Goal: Task Accomplishment & Management: Use online tool/utility

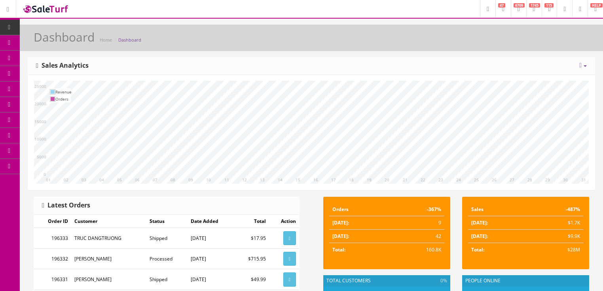
click at [514, 7] on span "6709" at bounding box center [519, 5] width 11 height 4
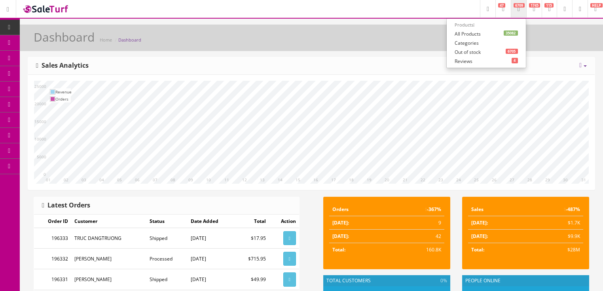
click at [467, 35] on link "35082 All Products" at bounding box center [486, 33] width 79 height 9
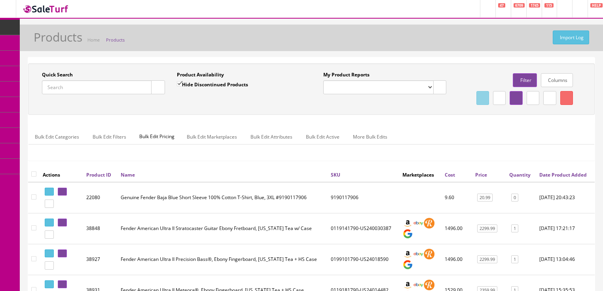
click at [95, 84] on input "Quick Search" at bounding box center [97, 87] width 110 height 14
paste input "DSCP01RCAM"
type input "DSCP01RCAM"
click at [159, 89] on icon "button" at bounding box center [158, 87] width 3 height 5
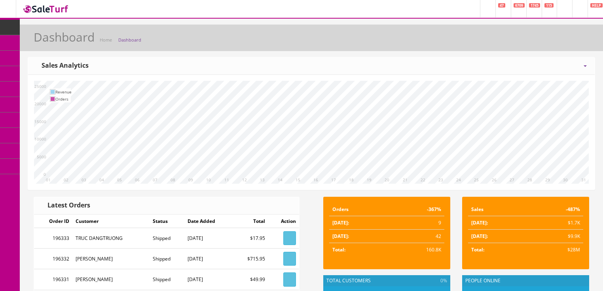
click at [581, 67] on icon at bounding box center [581, 65] width 2 height 6
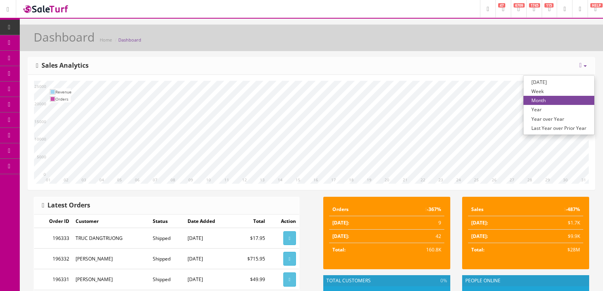
click at [556, 116] on link "Year over Year" at bounding box center [559, 118] width 71 height 9
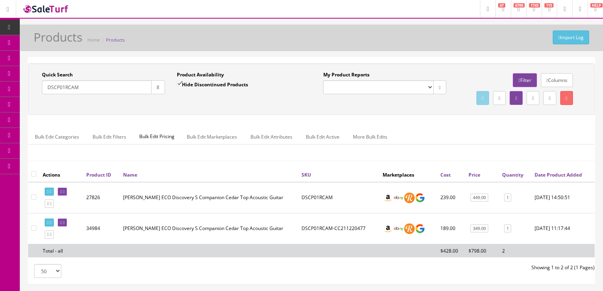
click at [179, 86] on input "Hide Discontinued Products" at bounding box center [179, 83] width 5 height 5
checkbox input "false"
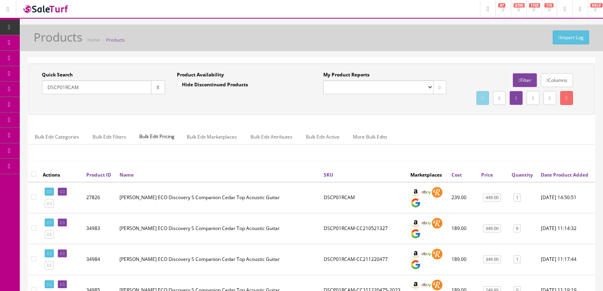
drag, startPoint x: 92, startPoint y: 86, endPoint x: 40, endPoint y: 111, distance: 57.9
click at [40, 107] on div "Quick Search DSCP01RCAM Date From Product Availability Hide Discontinued Produc…" at bounding box center [311, 89] width 563 height 36
click at [153, 86] on button "button" at bounding box center [158, 87] width 14 height 14
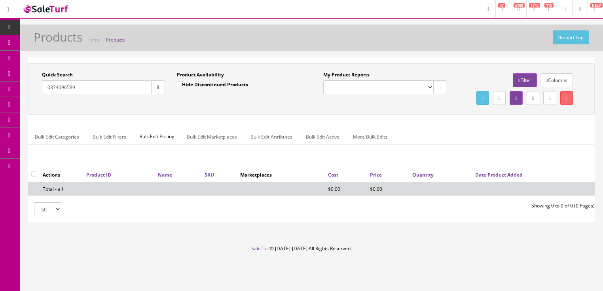
drag, startPoint x: 84, startPoint y: 86, endPoint x: 44, endPoint y: 86, distance: 40.4
click at [44, 86] on input "0374096589" at bounding box center [97, 87] width 110 height 14
type input "classic vibe duo-sonic"
click at [155, 90] on button "button" at bounding box center [158, 87] width 14 height 14
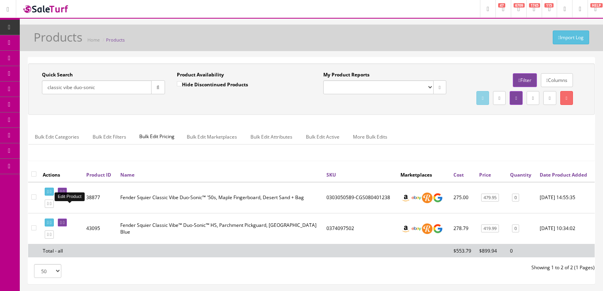
click at [65, 194] on icon at bounding box center [64, 192] width 2 height 4
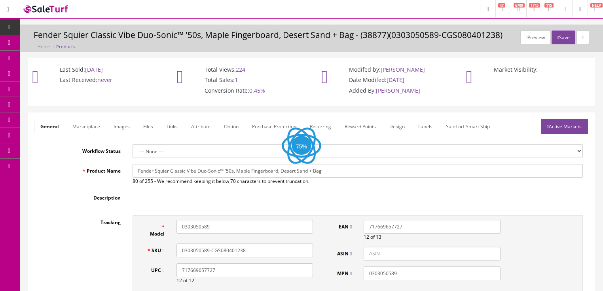
click at [220, 168] on input "Fender Squier Classic Vibe Duo-Sonic™ '50s, Maple Fingerboard, Desert Sand + Bag" at bounding box center [358, 171] width 451 height 14
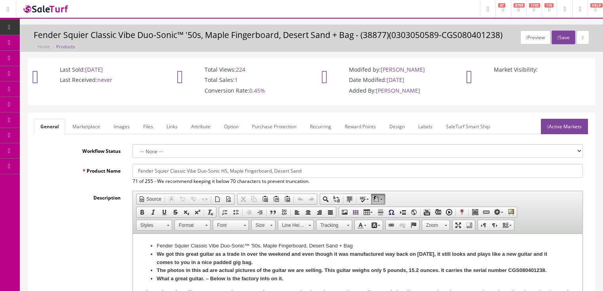
drag, startPoint x: 136, startPoint y: 173, endPoint x: 337, endPoint y: 173, distance: 201.5
click at [337, 173] on input "Fender Squier Classic Vibe Duo-Sonic HS, Maple Fingerboard, Desert Sand" at bounding box center [358, 171] width 451 height 14
type input "Fender Squier Classic Vibe Duo-Sonic HS, Maple Fingerboard, Desert Sand"
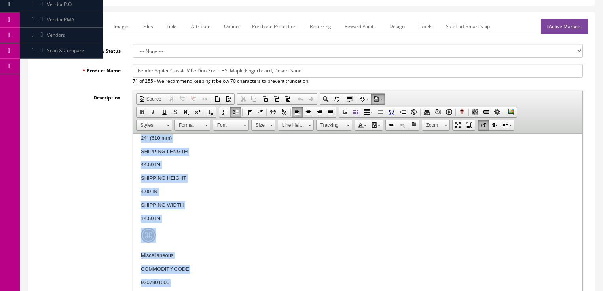
scroll to position [1537, 0]
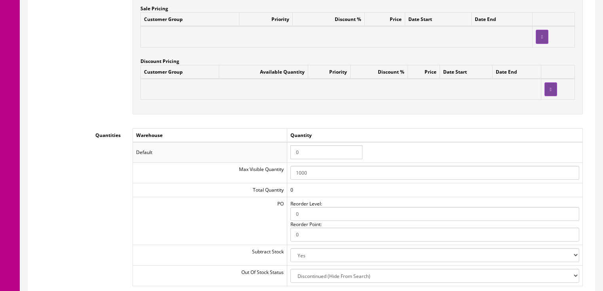
drag, startPoint x: 158, startPoint y: -508, endPoint x: 274, endPoint y: 296, distance: 813.0
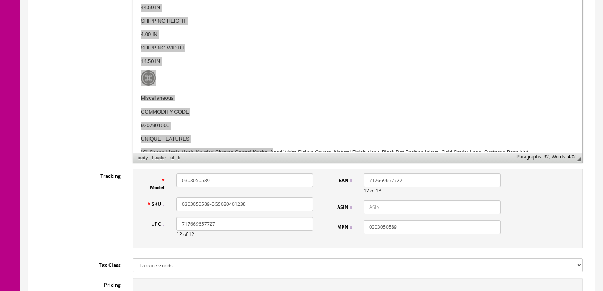
scroll to position [0, 0]
click at [288, 102] on span "Paste" at bounding box center [306, 102] width 57 height 10
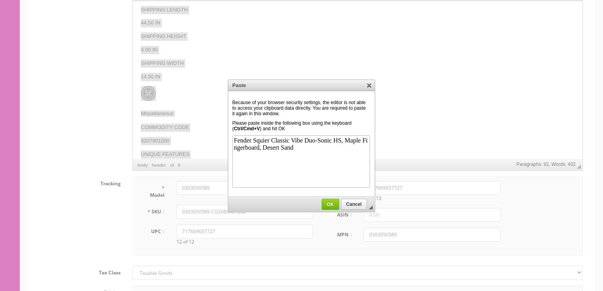
click at [335, 203] on span "OK" at bounding box center [330, 205] width 17 height 6
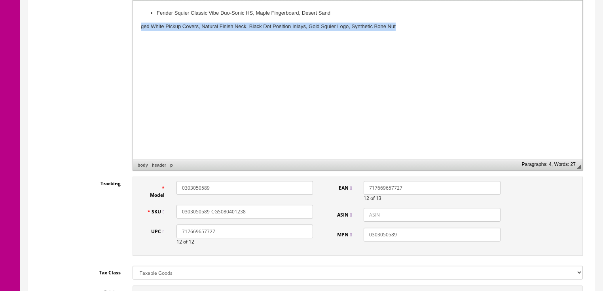
drag, startPoint x: 140, startPoint y: 28, endPoint x: 447, endPoint y: 37, distance: 307.8
click at [447, 37] on html "Fender Squier Classic Vibe Duo-Sonic HS, Maple Fingerboard, Desert Sand ged Whi…" at bounding box center [358, 20] width 450 height 38
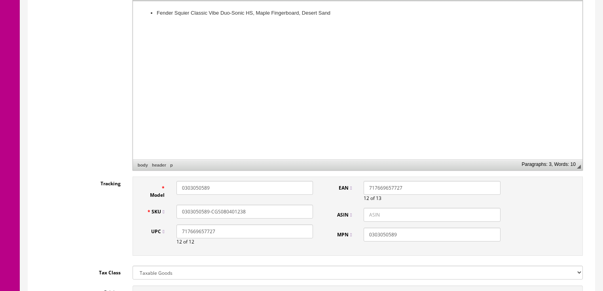
click at [337, 12] on li "Fender Squier Classic Vibe Duo-Sonic HS, Maple Fingerboard, Desert Sand" at bounding box center [357, 13] width 402 height 8
click at [169, 31] on span "Paste" at bounding box center [173, 31] width 42 height 10
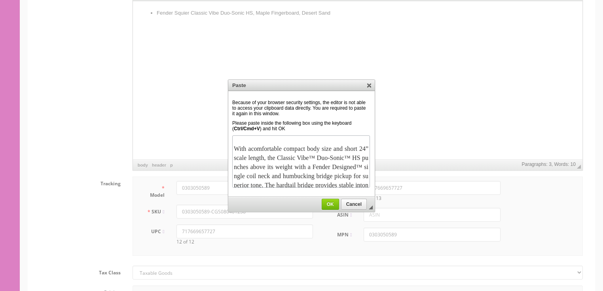
scroll to position [144, 0]
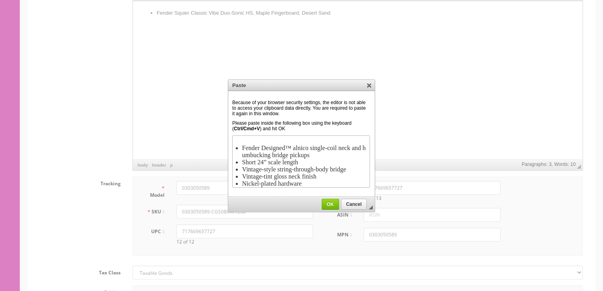
click at [329, 206] on span "OK" at bounding box center [330, 205] width 17 height 6
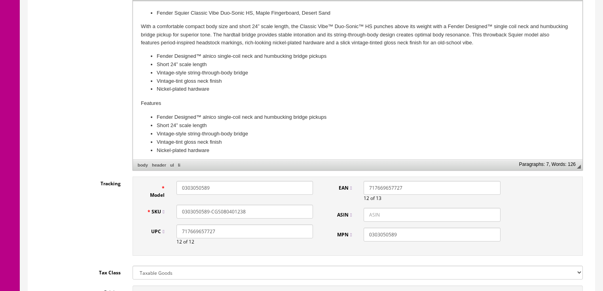
scroll to position [0, 0]
drag, startPoint x: 232, startPoint y: 151, endPoint x: 237, endPoint y: 151, distance: 4.8
click at [234, 151] on li "Nickel-plated hardware" at bounding box center [357, 150] width 402 height 8
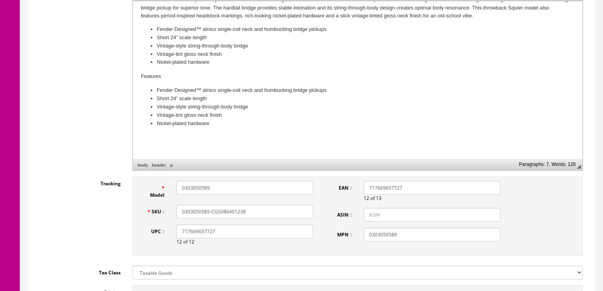
scroll to position [30, 0]
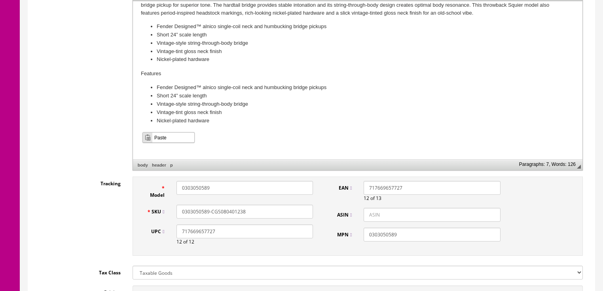
click at [163, 135] on span "Paste" at bounding box center [173, 137] width 42 height 10
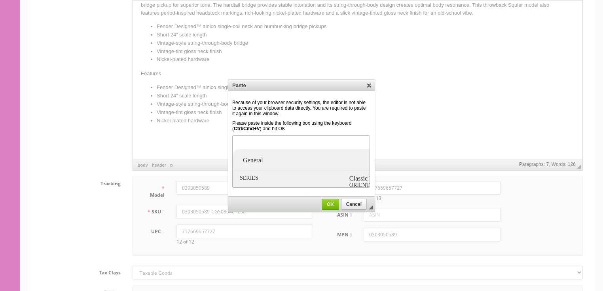
scroll to position [1088, 0]
click at [329, 207] on link "OK" at bounding box center [330, 204] width 17 height 11
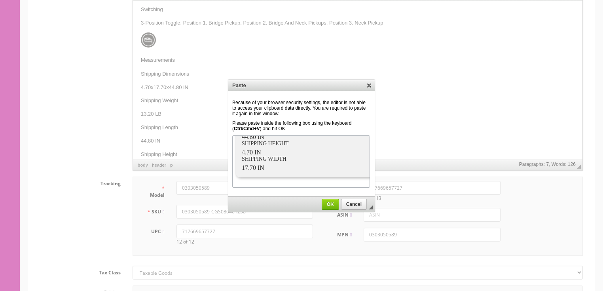
scroll to position [0, 0]
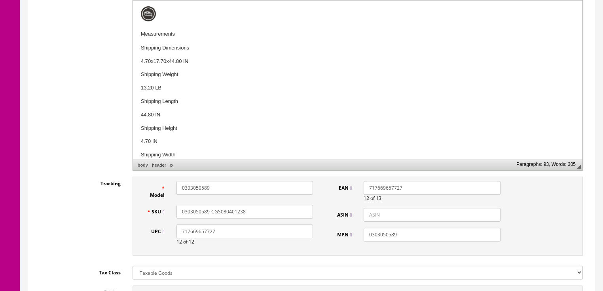
drag, startPoint x: 209, startPoint y: 240, endPoint x: 198, endPoint y: 235, distance: 11.7
click at [221, 241] on div "717669657727 12 of 12" at bounding box center [245, 234] width 148 height 21
type input "885978675074"
drag, startPoint x: 181, startPoint y: 233, endPoint x: 121, endPoint y: 228, distance: 59.6
click at [180, 234] on input "885978675074" at bounding box center [245, 231] width 137 height 14
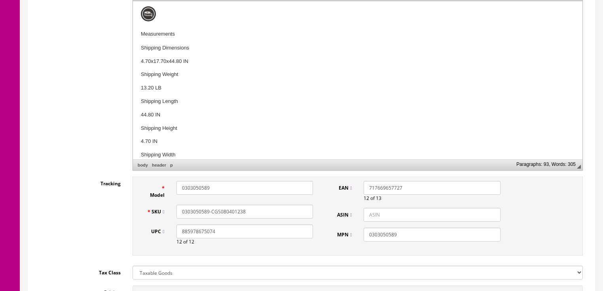
drag, startPoint x: 368, startPoint y: 192, endPoint x: 419, endPoint y: 190, distance: 51.1
click at [420, 190] on input "717669657727" at bounding box center [432, 188] width 137 height 14
paste input "885978675074"
click at [361, 186] on div "885978675074 12 of 13" at bounding box center [432, 191] width 148 height 21
drag, startPoint x: 366, startPoint y: 184, endPoint x: 360, endPoint y: 159, distance: 25.6
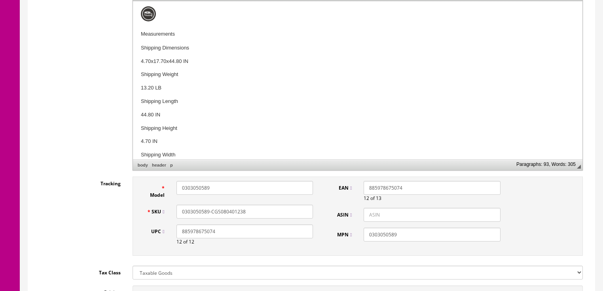
click at [364, 177] on div "Model 0303050589 SKU 0303050589-CGS080401238 UPC 885978675074 12 of 12 EAN 8859…" at bounding box center [358, 216] width 451 height 79
type input "0885978675074"
drag, startPoint x: 223, startPoint y: 187, endPoint x: 172, endPoint y: 192, distance: 50.5
click at [135, 192] on div "Model 0303050589 SKU 0303050589-CGS080401238 UPC 885978675074 12 of 12 EAN 0885…" at bounding box center [358, 216] width 451 height 79
paste input "0374096"
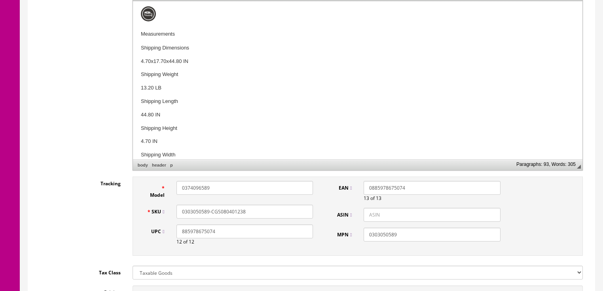
type input "0374096589"
drag, startPoint x: 254, startPoint y: 212, endPoint x: 190, endPoint y: 216, distance: 64.7
click at [165, 219] on div "SKU 0303050589-CGS080401238" at bounding box center [230, 212] width 179 height 14
paste input "0374096589"
type input "0374096589"
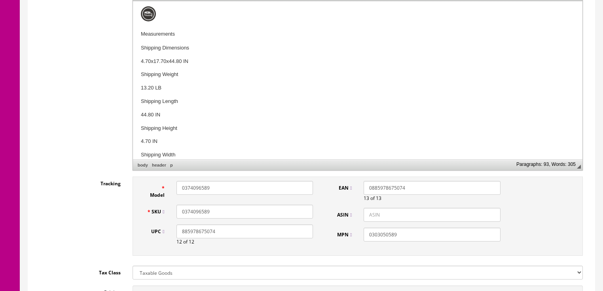
drag, startPoint x: 406, startPoint y: 238, endPoint x: 349, endPoint y: 238, distance: 57.4
click at [349, 238] on div "MPN 0303050589" at bounding box center [417, 235] width 179 height 14
paste input "0374096"
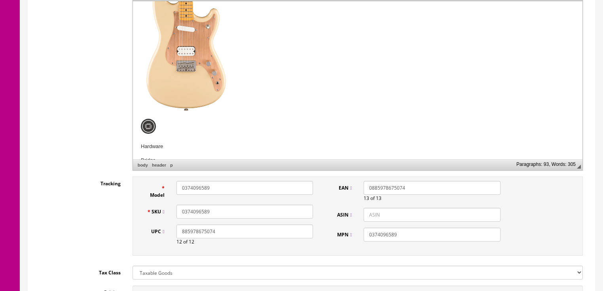
scroll to position [982, 0]
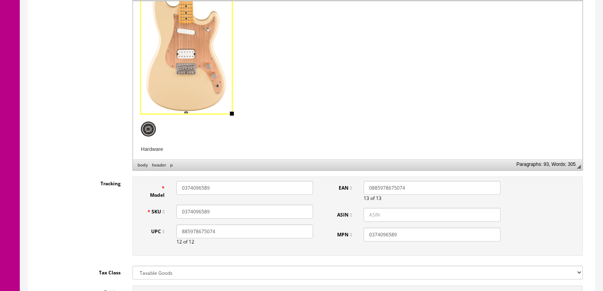
type input "0374096589"
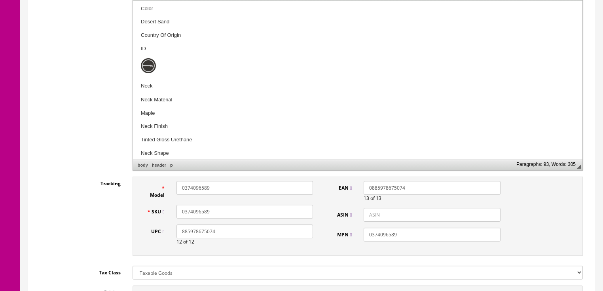
scroll to position [222, 0]
drag, startPoint x: 142, startPoint y: 50, endPoint x: 152, endPoint y: 52, distance: 10.9
click at [151, 51] on p "ID" at bounding box center [358, 50] width 434 height 8
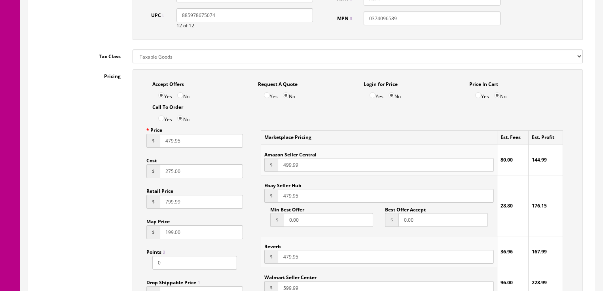
scroll to position [455, 0]
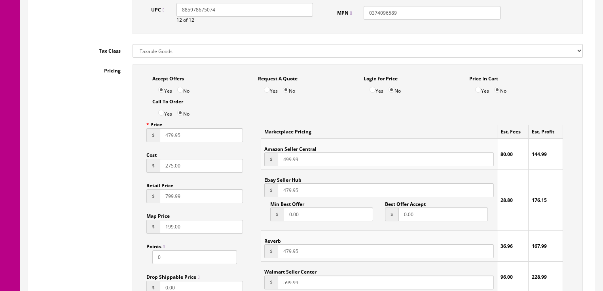
drag, startPoint x: 190, startPoint y: 138, endPoint x: 134, endPoint y: 143, distance: 56.8
click at [134, 143] on div "Accept Offers Yes No Request A Quote Yes No Login for Price Yes No Price In Car…" at bounding box center [358, 239] width 451 height 350
type input "419.99"
drag, startPoint x: 188, startPoint y: 169, endPoint x: 134, endPoint y: 178, distance: 55.4
click at [134, 178] on div "Accept Offers Yes No Request A Quote Yes No Login for Price Yes No Price In Car…" at bounding box center [358, 239] width 451 height 350
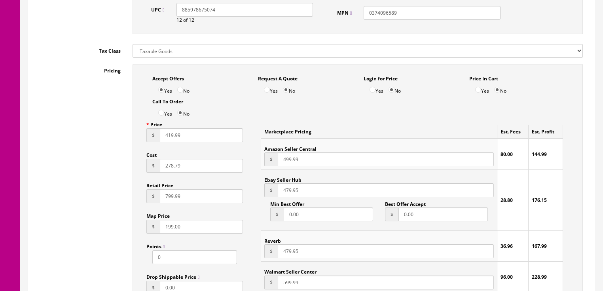
type input "278.79"
drag, startPoint x: 310, startPoint y: 166, endPoint x: 272, endPoint y: 169, distance: 38.1
click at [272, 169] on td "Amazon Seller Central $ 499.99" at bounding box center [379, 154] width 236 height 31
type input "419.99"
drag, startPoint x: 299, startPoint y: 193, endPoint x: 263, endPoint y: 199, distance: 37.0
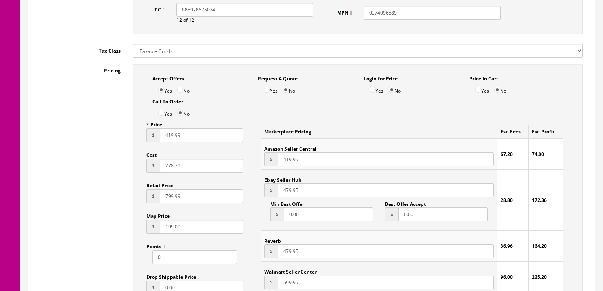
click at [263, 199] on td "Ebay Seller Hub $ 479.95 Min Best Offer $ 0.00 Best Offer Accept $ 0.00" at bounding box center [379, 200] width 236 height 61
type input "419.99"
drag, startPoint x: 313, startPoint y: 253, endPoint x: 277, endPoint y: 265, distance: 37.9
click at [277, 265] on tbody "Amazon Seller Central $ 419.99 67.20 74.00 Ebay Seller Hub $ 419.99 Min Best Of…" at bounding box center [412, 216] width 302 height 154
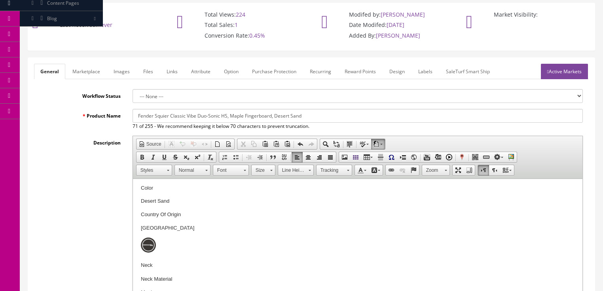
scroll to position [0, 0]
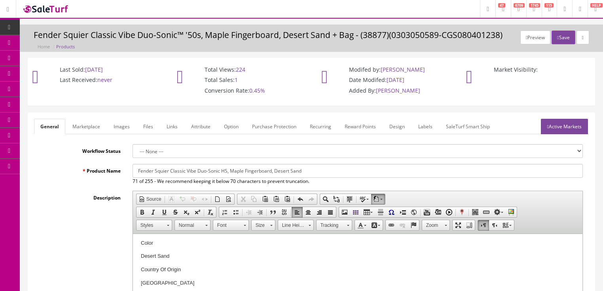
type input "419.99"
click at [91, 128] on link "Marketplace" at bounding box center [86, 126] width 40 height 15
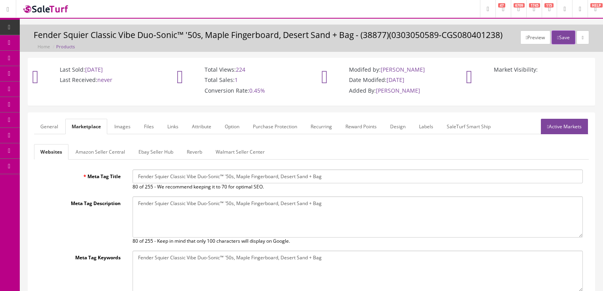
click at [49, 127] on link "General" at bounding box center [49, 126] width 30 height 15
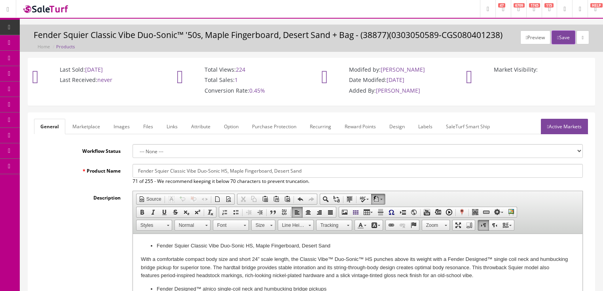
drag, startPoint x: 137, startPoint y: 173, endPoint x: 332, endPoint y: 175, distance: 194.8
click at [415, 175] on input "Fender Squier Classic Vibe Duo-Sonic HS, Maple Fingerboard, Desert Sand" at bounding box center [358, 171] width 451 height 14
click at [98, 125] on link "Marketplace" at bounding box center [86, 126] width 40 height 15
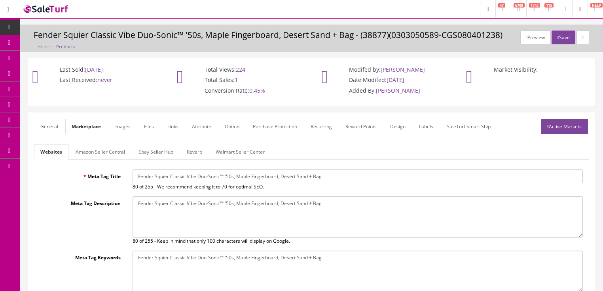
drag, startPoint x: 138, startPoint y: 179, endPoint x: 367, endPoint y: 177, distance: 228.9
click at [405, 176] on input "Fender Squier Classic Vibe Duo-Sonic™ '50s, Maple Fingerboard, Desert Sand + Bag" at bounding box center [358, 176] width 451 height 14
paste input "HS, Maple Fingerboard, Desert Sand"
type input "Fender Squier Classic Vibe Duo-Sonic HS, Maple Fingerboard, Desert Sand"
drag, startPoint x: 219, startPoint y: 203, endPoint x: 405, endPoint y: 203, distance: 185.3
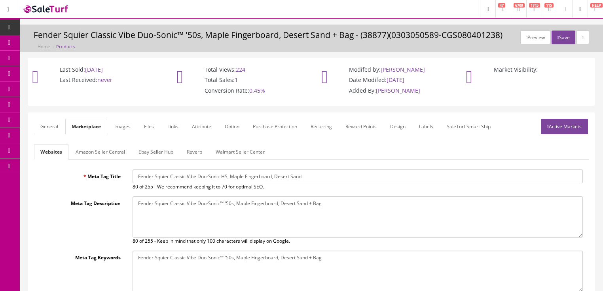
click at [463, 200] on textarea "Fender Squier Classic Vibe Duo-Sonic™ '50s, Maple Fingerboard, Desert Sand + Bag" at bounding box center [358, 216] width 451 height 41
paste textarea "HS, Maple Fingerboard, Desert Sand"
type textarea "Fender Squier Classic Vibe Duo-Sonic HS, Maple Fingerboard, Desert Sand"
drag, startPoint x: 133, startPoint y: 258, endPoint x: 387, endPoint y: 256, distance: 254.2
click at [387, 256] on textarea "Fender Squier Classic Vibe Duo-Sonic™ '50s, Maple Fingerboard, Desert Sand + Bag" at bounding box center [358, 271] width 451 height 41
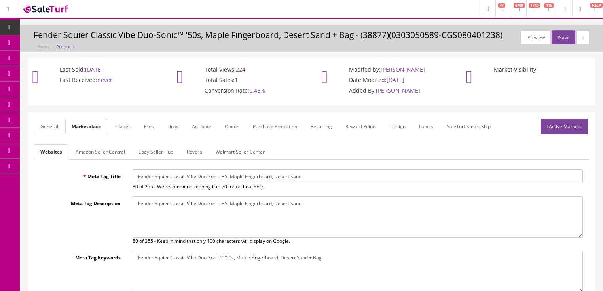
paste textarea "HS, Maple Fingerboard, Desert Sand"
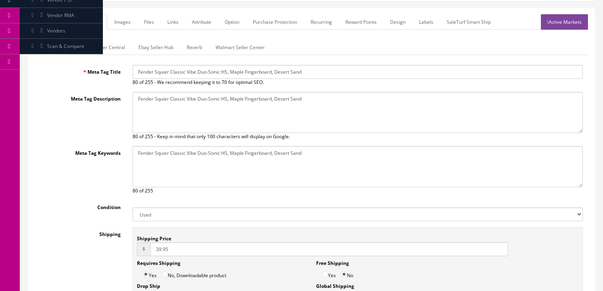
scroll to position [127, 0]
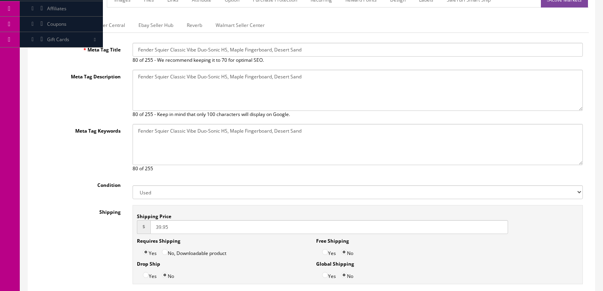
type textarea "Fender Squier Classic Vibe Duo-Sonic HS, Maple Fingerboard, Desert Sand"
click at [162, 194] on select "New Used B Stock Open Box Re-Packed" at bounding box center [358, 192] width 451 height 14
select select "New"
click at [133, 185] on select "New Used B Stock Open Box Re-Packed" at bounding box center [358, 192] width 451 height 14
drag, startPoint x: 173, startPoint y: 226, endPoint x: 129, endPoint y: 234, distance: 44.3
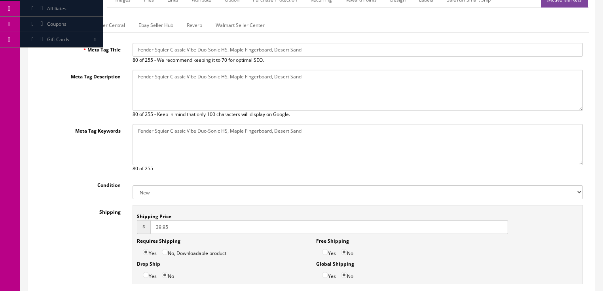
click at [129, 234] on div "Shipping Price $ 39.95 Requires Shipping Yes No, Downloadable product Drop Ship…" at bounding box center [358, 246] width 462 height 83
type input "0.00"
click at [325, 251] on input "Yes" at bounding box center [325, 252] width 6 height 6
radio input "true"
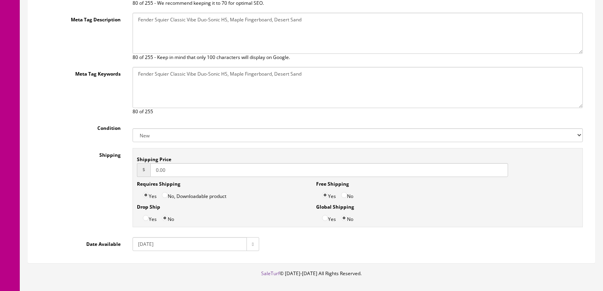
scroll to position [190, 0]
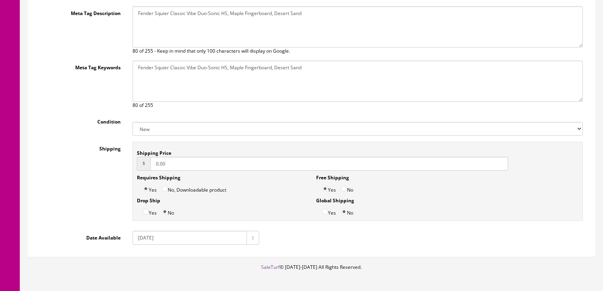
click at [143, 237] on input "2018-02-28" at bounding box center [190, 238] width 114 height 14
type input "[DATE]"
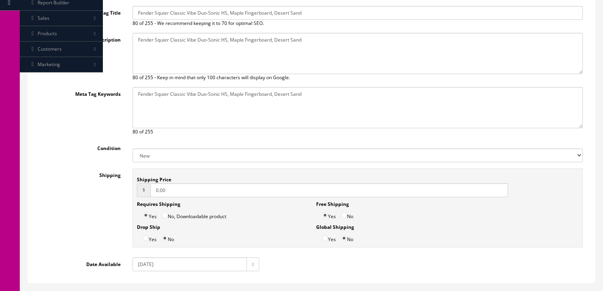
scroll to position [32, 0]
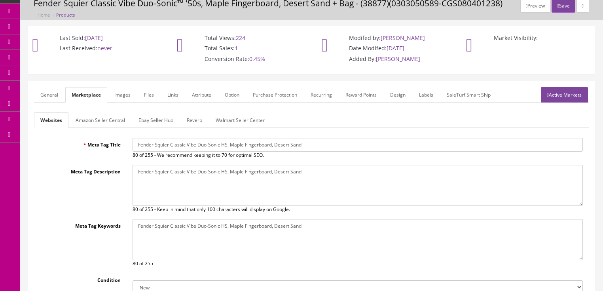
click at [112, 123] on link "Amazon Seller Central" at bounding box center [100, 119] width 62 height 15
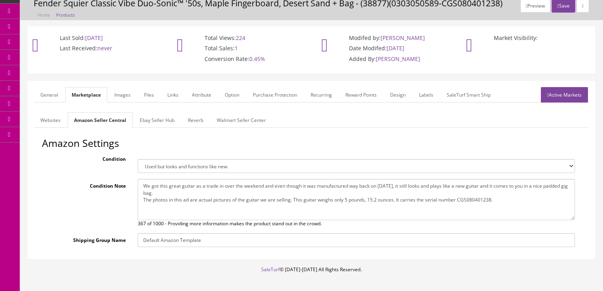
click at [150, 163] on select "Brand new item, unused, in original packaging. New item, but packaging has been…" at bounding box center [357, 166] width 438 height 14
select select "new_new"
click at [138, 159] on select "Brand new item, unused, in original packaging. New item, but packaging has been…" at bounding box center [357, 166] width 438 height 14
drag, startPoint x: 143, startPoint y: 185, endPoint x: 543, endPoint y: 207, distance: 401.3
click at [543, 207] on textarea "We got this great guitar as a trade in over the weekend and even though it was …" at bounding box center [357, 199] width 438 height 41
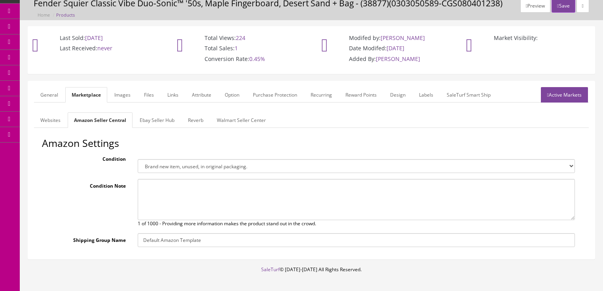
click at [173, 121] on link "Ebay Seller Hub" at bounding box center [157, 119] width 48 height 15
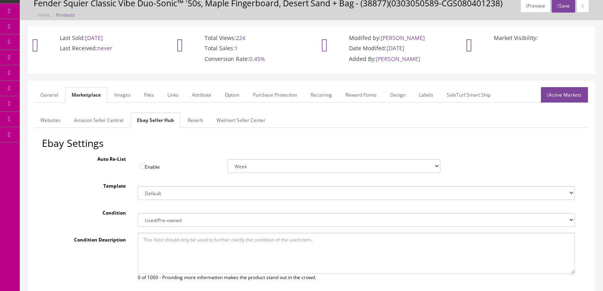
click at [158, 217] on select "New New other New with defects Manufacturer refurbished Seller refurbished Used…" at bounding box center [357, 220] width 438 height 14
select select "1000"
click at [138, 213] on select "New New other New with defects Manufacturer refurbished Seller refurbished Used…" at bounding box center [357, 220] width 438 height 14
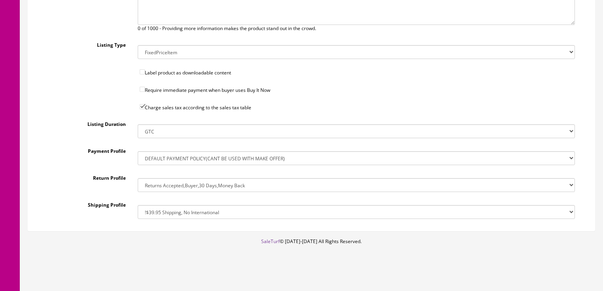
scroll to position [282, 0]
drag, startPoint x: 198, startPoint y: 209, endPoint x: 195, endPoint y: 203, distance: 7.3
click at [198, 209] on select "!$28.50 FedEx, Priority $65.00 No International !$28.50 FedEx, Priority $65.00 …" at bounding box center [357, 211] width 438 height 14
select select "112947954017"
click at [138, 204] on select "!$28.50 FedEx, Priority $65.00 No International !$28.50 FedEx, Priority $65.00 …" at bounding box center [357, 211] width 438 height 14
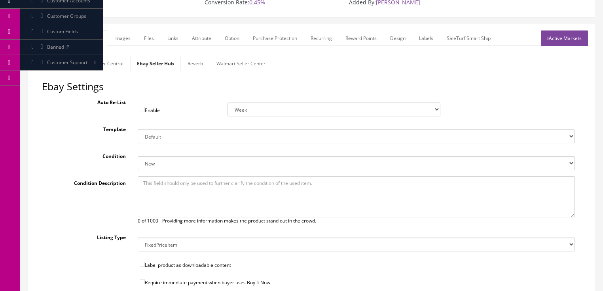
scroll to position [60, 0]
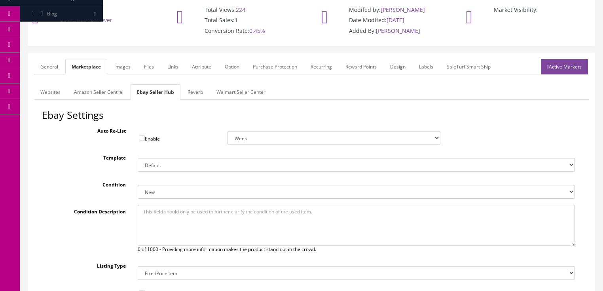
click at [188, 95] on link "Reverb" at bounding box center [195, 91] width 28 height 15
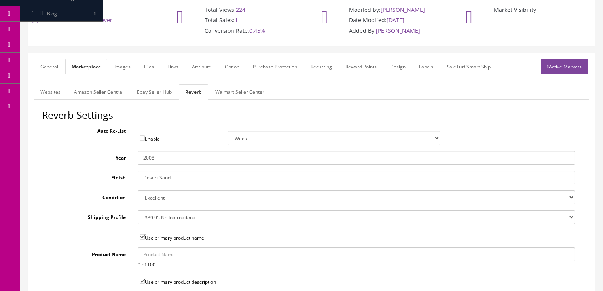
drag, startPoint x: 149, startPoint y: 156, endPoint x: 176, endPoint y: 163, distance: 27.9
click at [176, 163] on input "2008" at bounding box center [357, 158] width 438 height 14
type input "2025"
click at [168, 198] on select "Brand New Mint Excellent Very Good Good Fair Poor B-Stock Non Functioning" at bounding box center [357, 197] width 438 height 14
select select "7c3f45de-2ae0-4c81-8400-fdb6b1d74890"
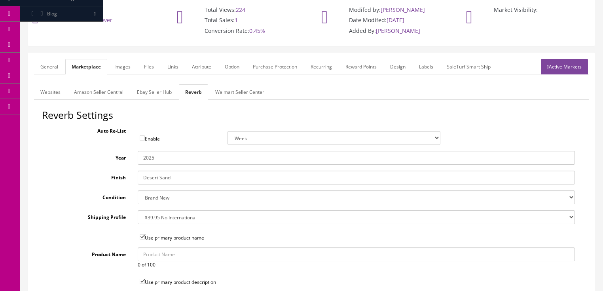
click at [138, 190] on select "Brand New Mint Excellent Very Good Good Fair Poor B-Stock Non Functioning" at bounding box center [357, 197] width 438 height 14
click at [156, 214] on select "--- None --- $3.49 USPS Shipping MH INSURED $20000 GUITAR MH INSURED $11000 GUI…" at bounding box center [357, 217] width 438 height 14
select select "12724"
click at [138, 210] on select "--- None --- $3.49 USPS Shipping MH INSURED $20000 GUITAR MH INSURED $11000 GUI…" at bounding box center [357, 217] width 438 height 14
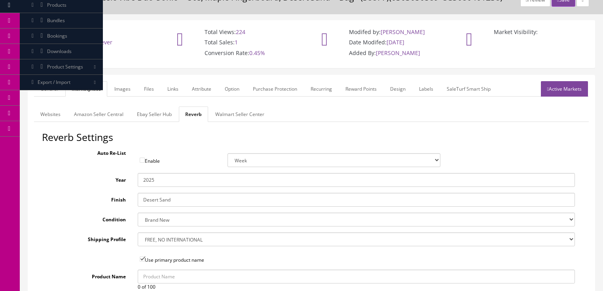
scroll to position [28, 0]
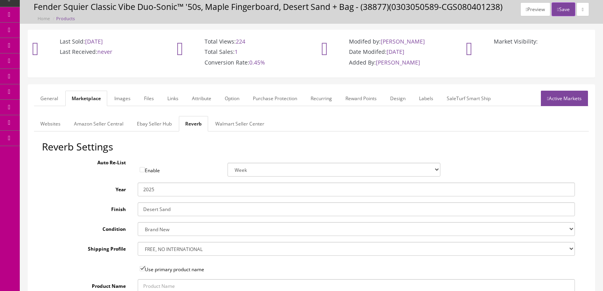
click at [120, 97] on link "Images" at bounding box center [122, 98] width 29 height 15
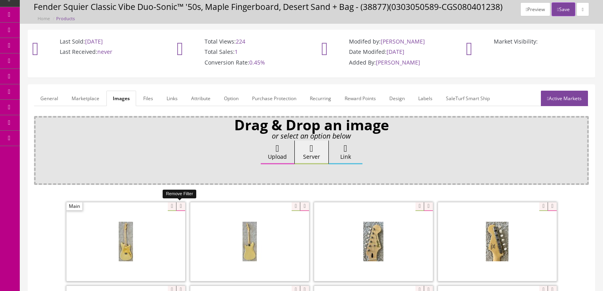
click at [180, 203] on icon at bounding box center [180, 206] width 9 height 9
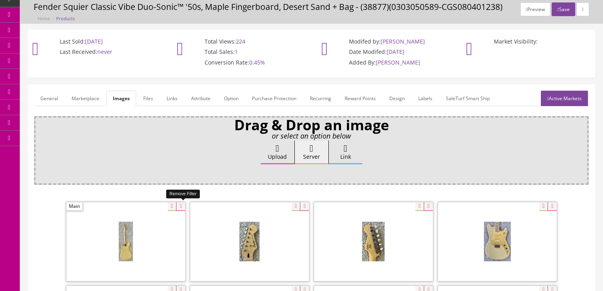
click at [180, 203] on icon at bounding box center [180, 206] width 9 height 9
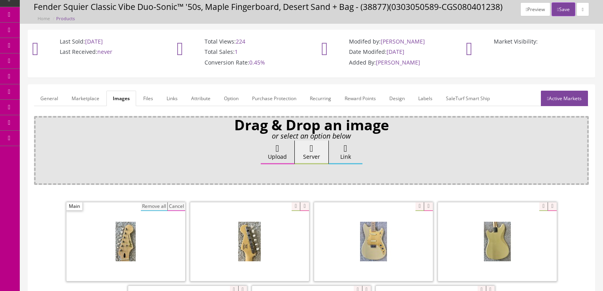
click at [163, 204] on button "Remove all" at bounding box center [154, 206] width 27 height 9
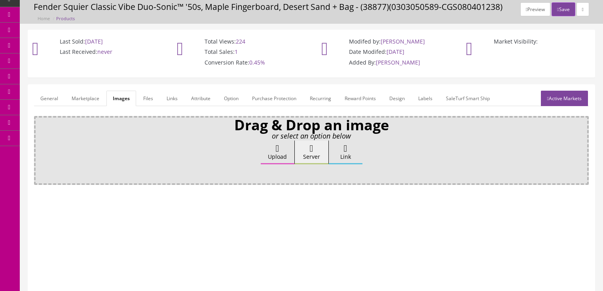
click at [276, 151] on icon at bounding box center [278, 149] width 4 height 10
click at [40, 148] on input "Upload" at bounding box center [40, 145] width 0 height 8
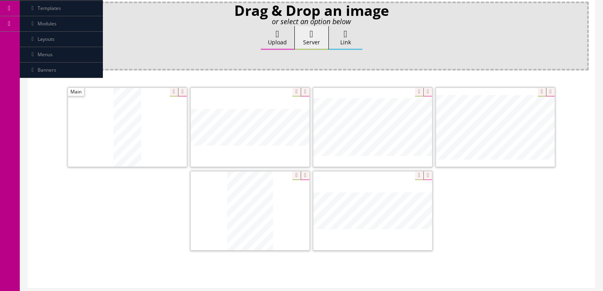
scroll to position [155, 0]
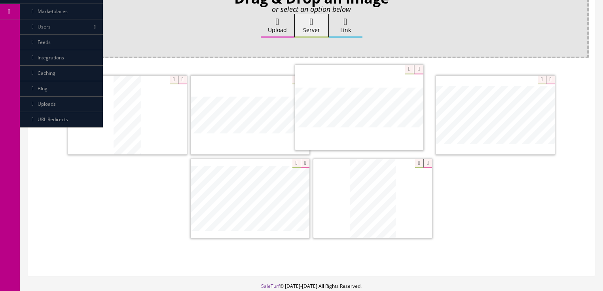
drag, startPoint x: 341, startPoint y: 159, endPoint x: 332, endPoint y: 97, distance: 62.7
drag, startPoint x: 332, startPoint y: 150, endPoint x: 536, endPoint y: 87, distance: 214.0
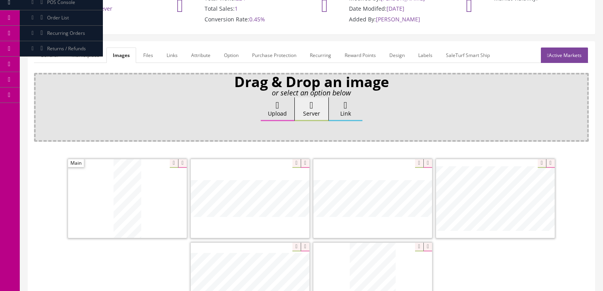
scroll to position [60, 0]
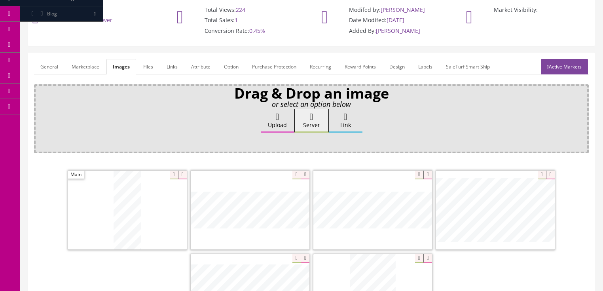
click at [564, 64] on link "Active Markets" at bounding box center [564, 66] width 47 height 15
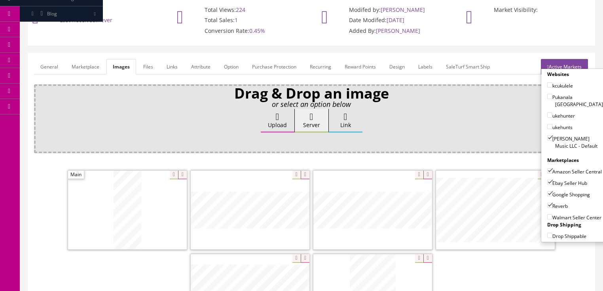
click at [561, 60] on link "Active Markets" at bounding box center [564, 66] width 47 height 15
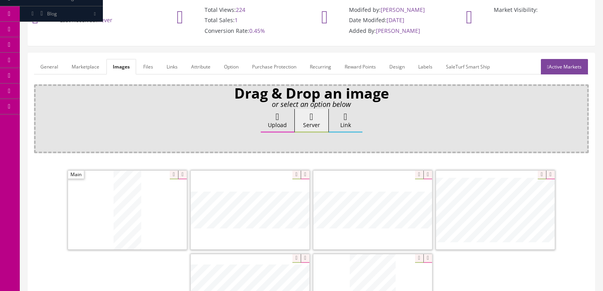
click at [46, 64] on link "General" at bounding box center [49, 66] width 30 height 15
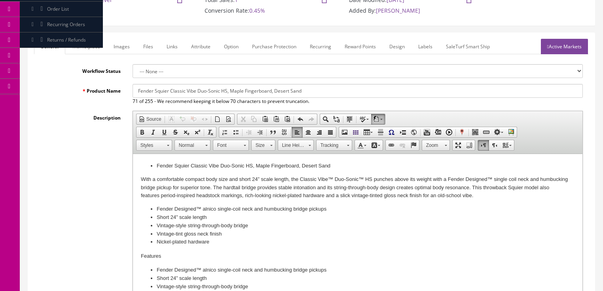
scroll to position [282, 0]
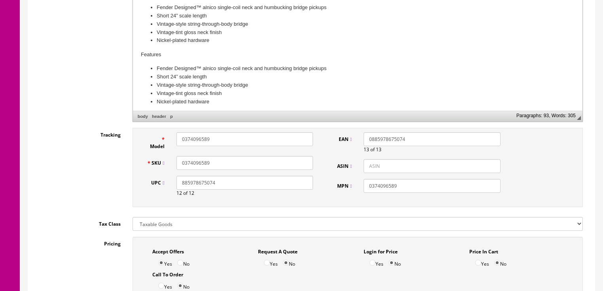
drag, startPoint x: 211, startPoint y: 160, endPoint x: 173, endPoint y: 165, distance: 38.4
click at [173, 165] on div "0374096589" at bounding box center [245, 163] width 148 height 14
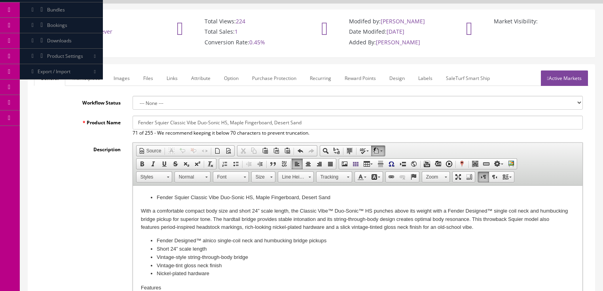
scroll to position [0, 0]
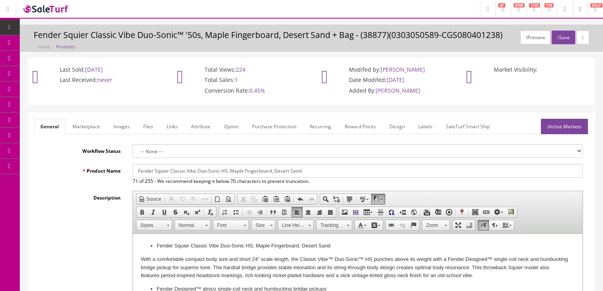
click at [562, 127] on link "Active Markets" at bounding box center [564, 126] width 47 height 15
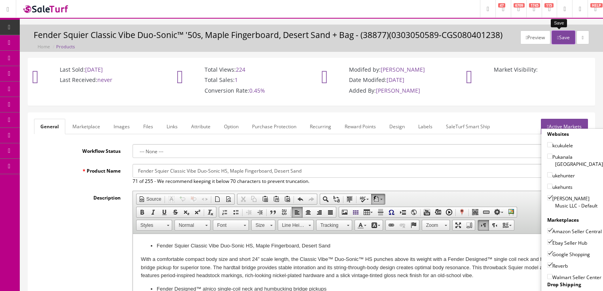
click at [557, 40] on button "Save" at bounding box center [563, 37] width 23 height 14
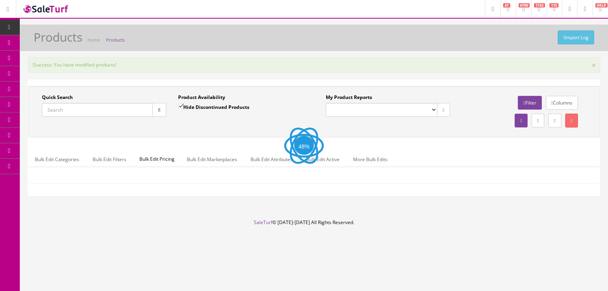
click at [118, 109] on input "Quick Search" at bounding box center [97, 110] width 111 height 14
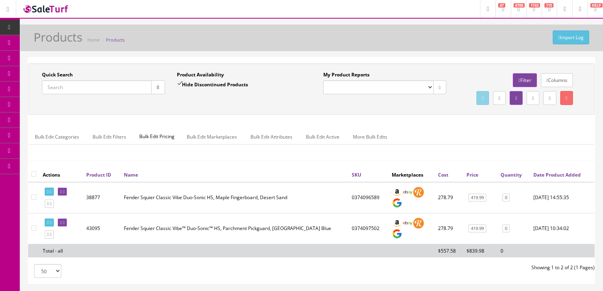
paste input "0374096589"
type input "0374096589"
click at [179, 85] on input "Hide Discontinued Products" at bounding box center [179, 83] width 5 height 5
checkbox input "false"
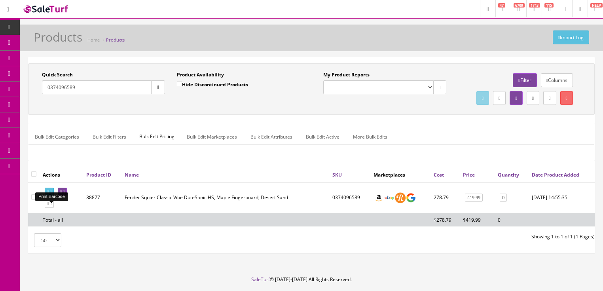
click at [51, 194] on icon at bounding box center [51, 192] width 2 height 4
drag, startPoint x: 75, startPoint y: 89, endPoint x: 49, endPoint y: 91, distance: 25.8
click at [49, 91] on input "0374096589" at bounding box center [97, 87] width 110 height 14
paste input "221512006"
click at [156, 91] on button "button" at bounding box center [158, 87] width 14 height 14
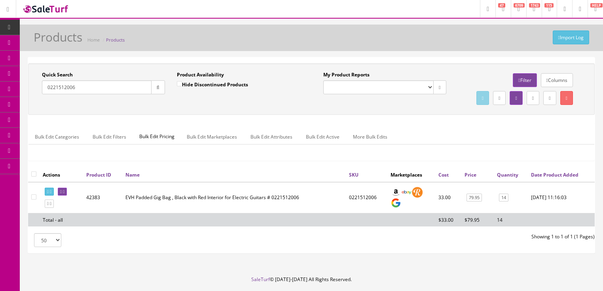
drag, startPoint x: 93, startPoint y: 90, endPoint x: 49, endPoint y: 117, distance: 51.5
click at [49, 107] on div "Quick Search 0221512006 Date From Product Availability Hide Discontinued Produc…" at bounding box center [311, 89] width 563 height 36
type input "lm-110"
click at [179, 84] on input "Hide Discontinued Products" at bounding box center [179, 83] width 5 height 5
checkbox input "true"
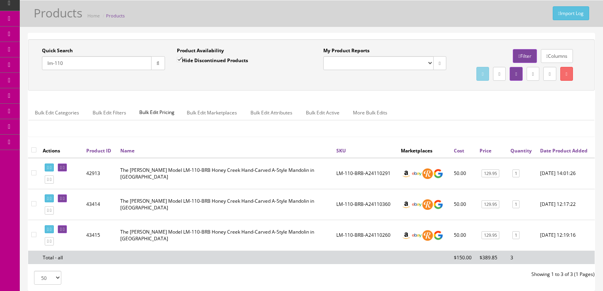
scroll to position [6, 0]
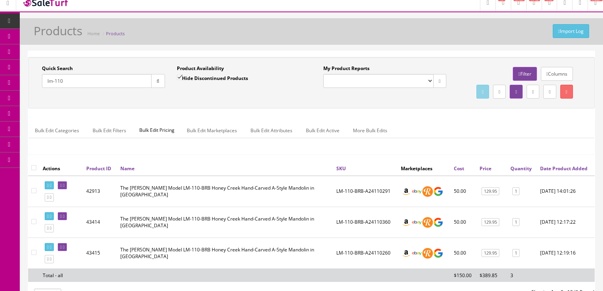
click at [57, 82] on input "lm-110" at bounding box center [97, 81] width 110 height 14
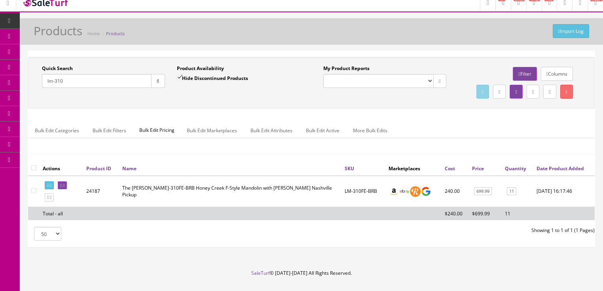
type input "lm-310"
click at [179, 76] on input "Hide Discontinued Products" at bounding box center [179, 77] width 5 height 5
checkbox input "false"
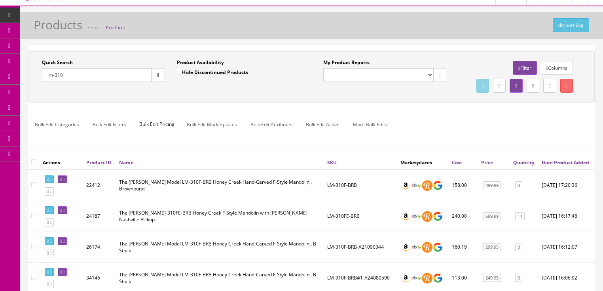
scroll to position [0, 0]
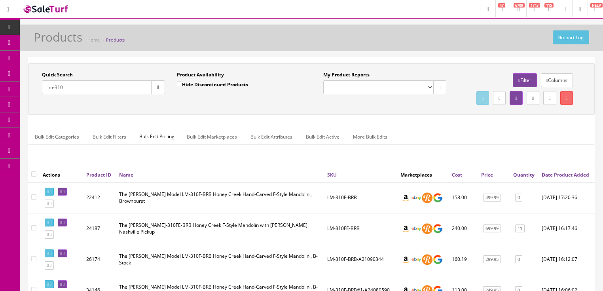
drag, startPoint x: 93, startPoint y: 93, endPoint x: 48, endPoint y: 106, distance: 47.4
click at [48, 106] on div "Quick Search lm-310 Date From Product Availability Hide Discontinued Products D…" at bounding box center [311, 89] width 563 height 36
type input "townes earle"
click at [179, 82] on input "Hide Discontinued Products" at bounding box center [179, 83] width 5 height 5
checkbox input "true"
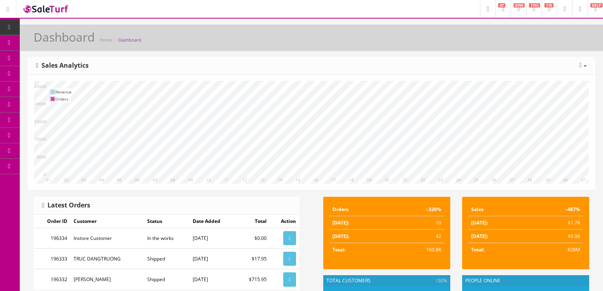
click at [51, 166] on link "Report Builder" at bounding box center [61, 166] width 83 height 15
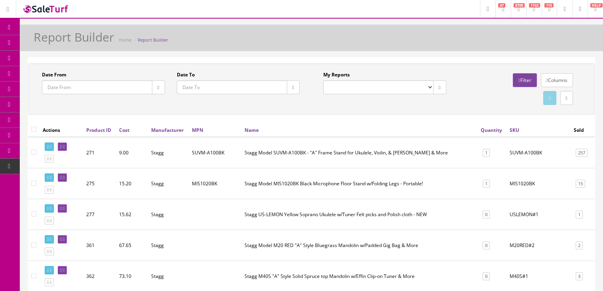
click at [426, 88] on select "Completed Store Purchases (POS) Completed Store Sales/Trades (POS) Completed St…" at bounding box center [378, 87] width 110 height 14
select select "203"
click at [323, 80] on select "Completed Store Purchases (POS) Completed Store Sales/Trades (POS) Completed St…" at bounding box center [378, 87] width 110 height 14
type input "[DATE]"
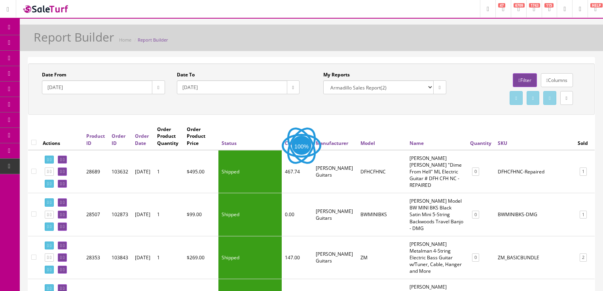
click at [524, 78] on link "Filter" at bounding box center [525, 80] width 24 height 14
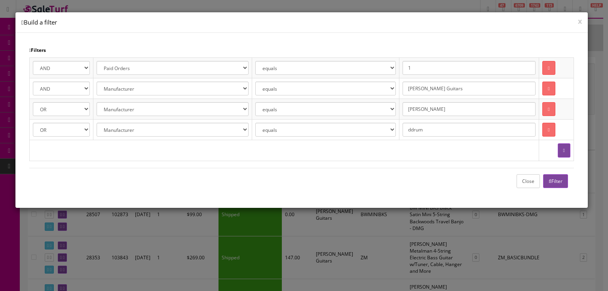
click at [532, 181] on button "Close" at bounding box center [528, 181] width 23 height 14
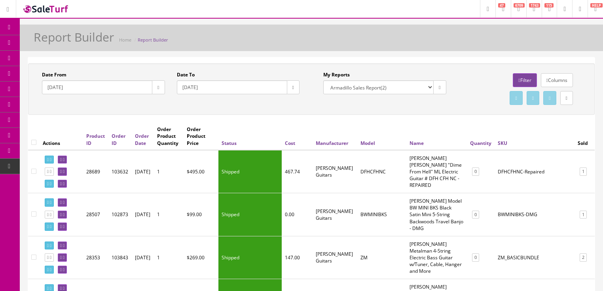
click at [159, 89] on button "button" at bounding box center [158, 87] width 13 height 14
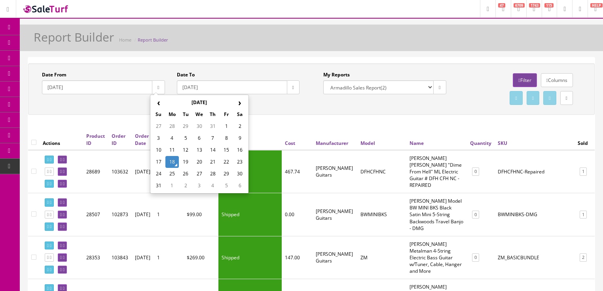
click at [161, 106] on th "‹" at bounding box center [158, 103] width 13 height 12
click at [175, 171] on td "23" at bounding box center [171, 174] width 13 height 12
type input "[DATE]"
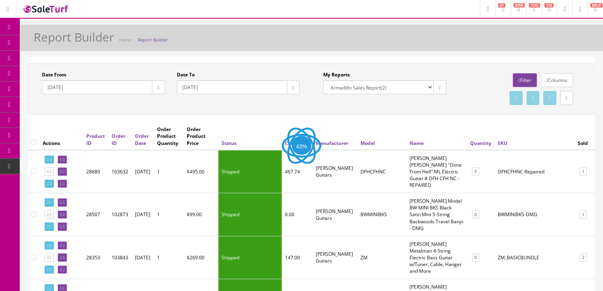
click at [293, 87] on icon "button" at bounding box center [294, 87] width 2 height 5
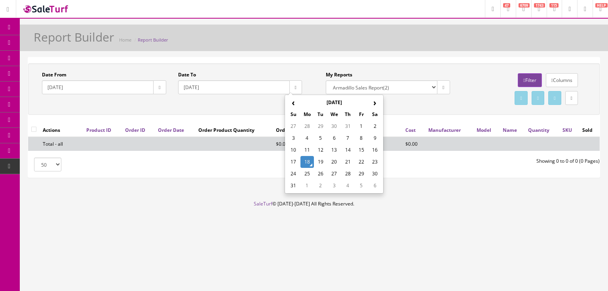
click at [302, 161] on td "18" at bounding box center [307, 162] width 13 height 12
type input "[DATE]"
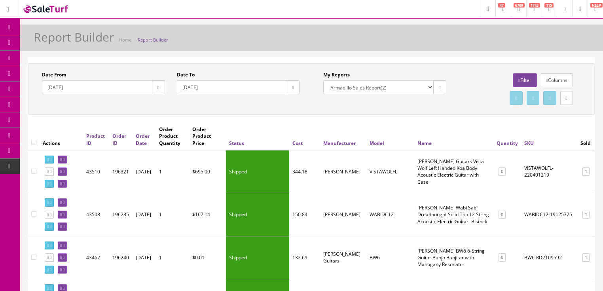
click at [568, 96] on link at bounding box center [567, 98] width 13 height 14
click at [467, 120] on link "CSV File" at bounding box center [467, 120] width 17 height 7
click at [519, 81] on icon at bounding box center [520, 80] width 2 height 5
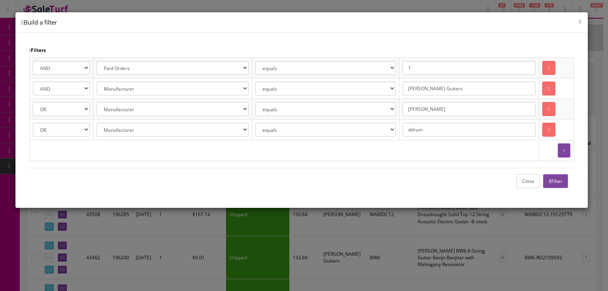
drag, startPoint x: 459, startPoint y: 90, endPoint x: 372, endPoint y: 92, distance: 87.1
click at [372, 92] on tr "AND OR Address 1 City Email First Name Last Name Zipcode Amazon ID Ebay ID Orde…" at bounding box center [302, 88] width 544 height 21
type input "Recording King"
drag, startPoint x: 443, startPoint y: 112, endPoint x: 391, endPoint y: 112, distance: 52.3
click at [391, 112] on tr "AND OR Address 1 City Email First Name Last Name Zipcode Amazon ID Ebay ID Orde…" at bounding box center [302, 109] width 544 height 21
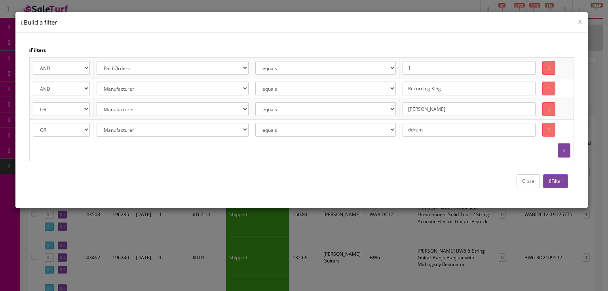
type input "[PERSON_NAME]"
drag, startPoint x: 430, startPoint y: 133, endPoint x: 396, endPoint y: 138, distance: 35.2
click at [396, 138] on tr "AND OR Address 1 City Email First Name Last Name Zipcode Amazon ID Ebay ID Orde…" at bounding box center [302, 130] width 544 height 21
type input "Guardian"
click at [550, 179] on icon "button" at bounding box center [550, 181] width 3 height 5
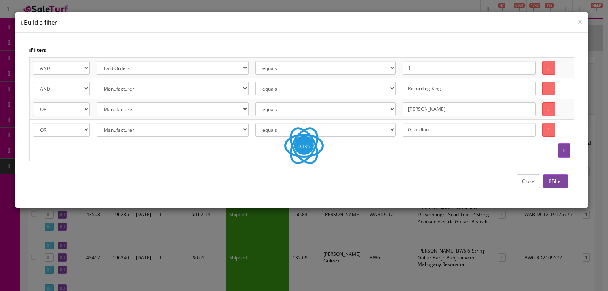
click at [527, 180] on button "Close" at bounding box center [528, 181] width 23 height 14
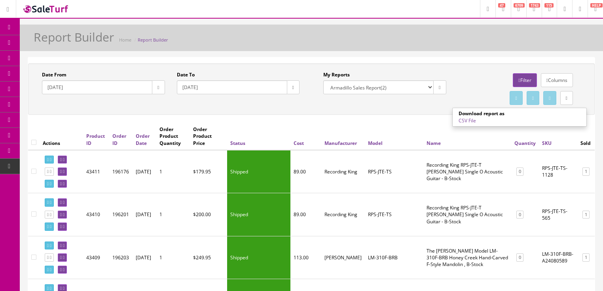
click at [158, 88] on icon "button" at bounding box center [159, 87] width 2 height 5
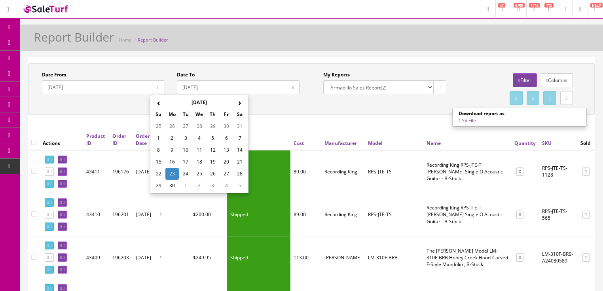
click at [174, 151] on td "9" at bounding box center [171, 150] width 13 height 12
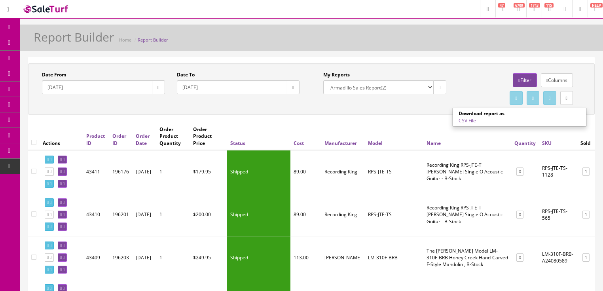
type input "[DATE]"
click at [471, 119] on link "CSV File" at bounding box center [467, 120] width 17 height 7
